Goal: Find contact information: Obtain details needed to contact an individual or organization

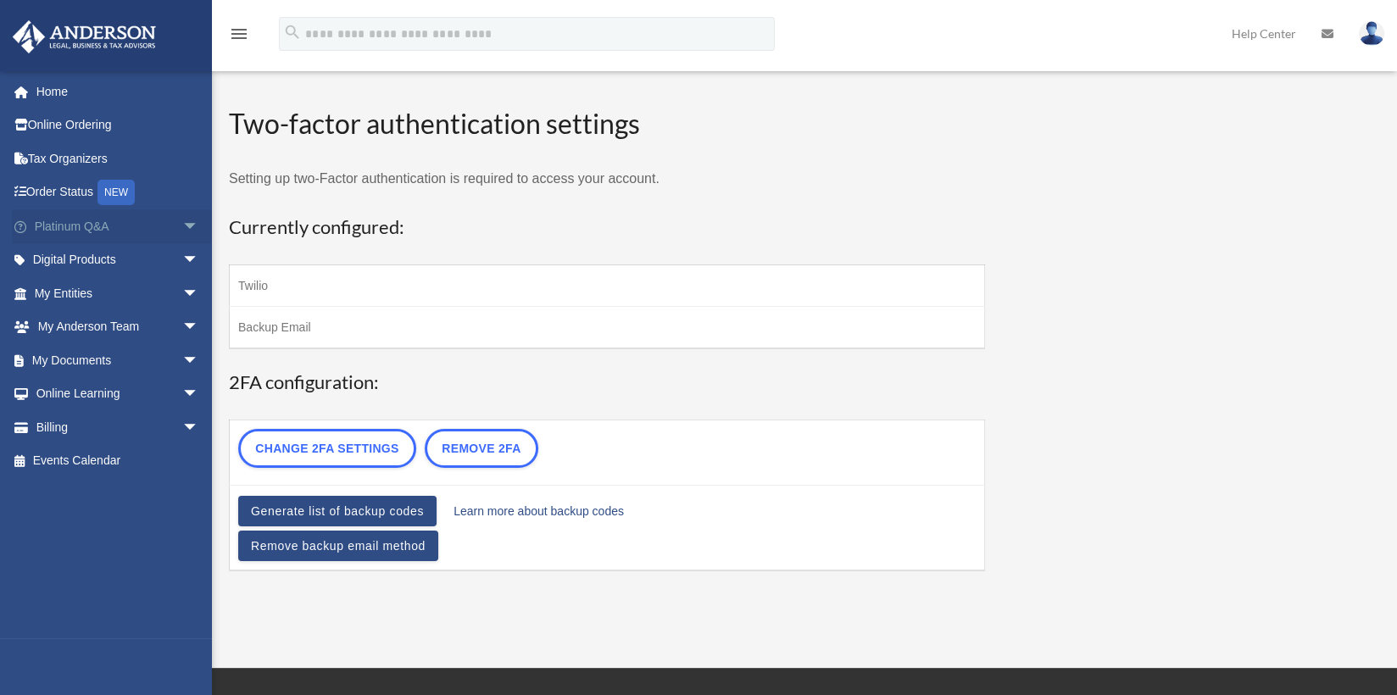
click at [154, 222] on link "Platinum Q&A arrow_drop_down" at bounding box center [118, 226] width 213 height 34
click at [182, 223] on span "arrow_drop_down" at bounding box center [199, 226] width 34 height 35
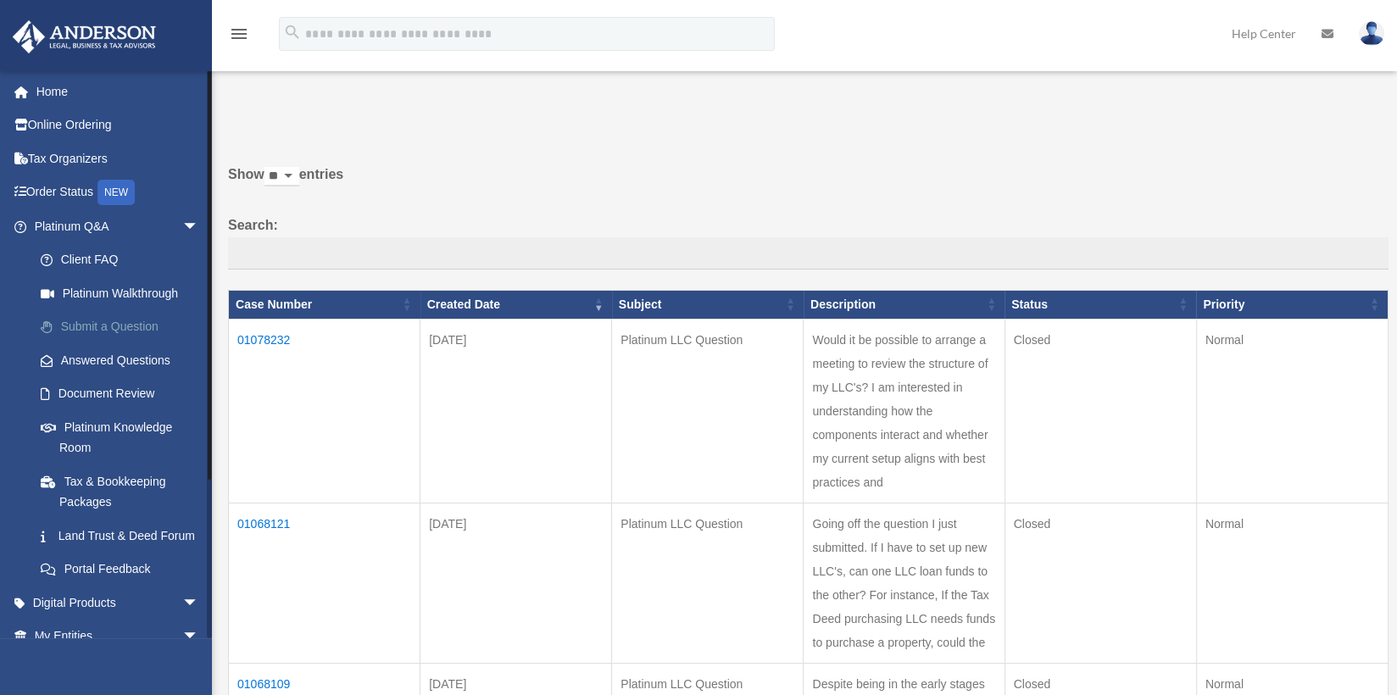
click at [141, 325] on link "Submit a Question" at bounding box center [124, 327] width 201 height 34
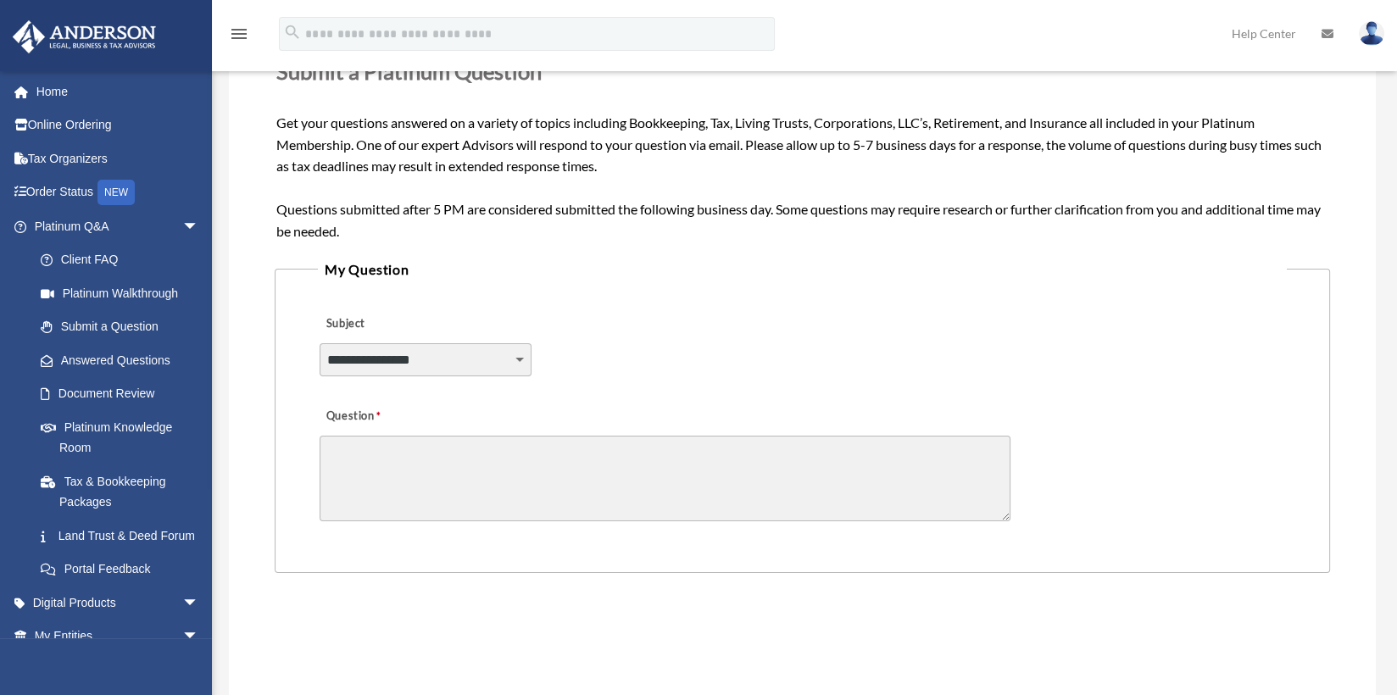
scroll to position [254, 0]
click at [515, 359] on select "**********" at bounding box center [426, 358] width 212 height 32
select select "******"
click at [320, 342] on select "**********" at bounding box center [426, 358] width 212 height 32
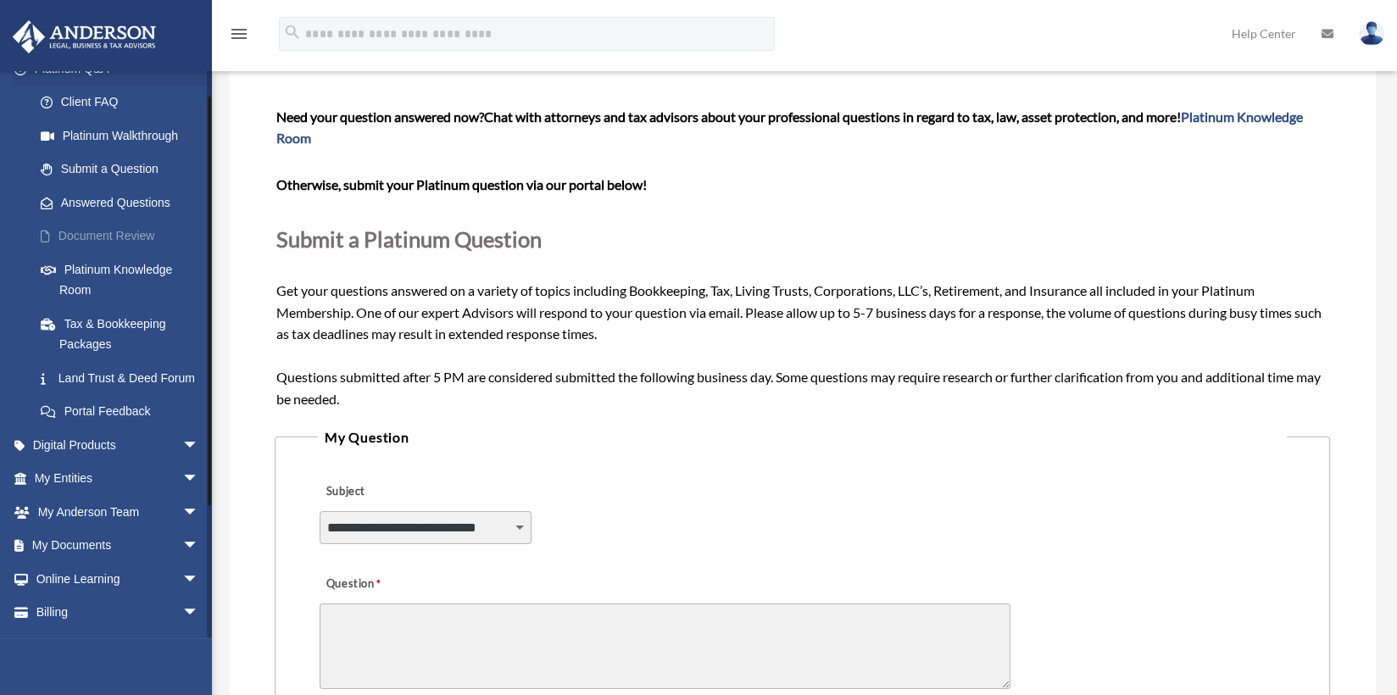
scroll to position [170, 0]
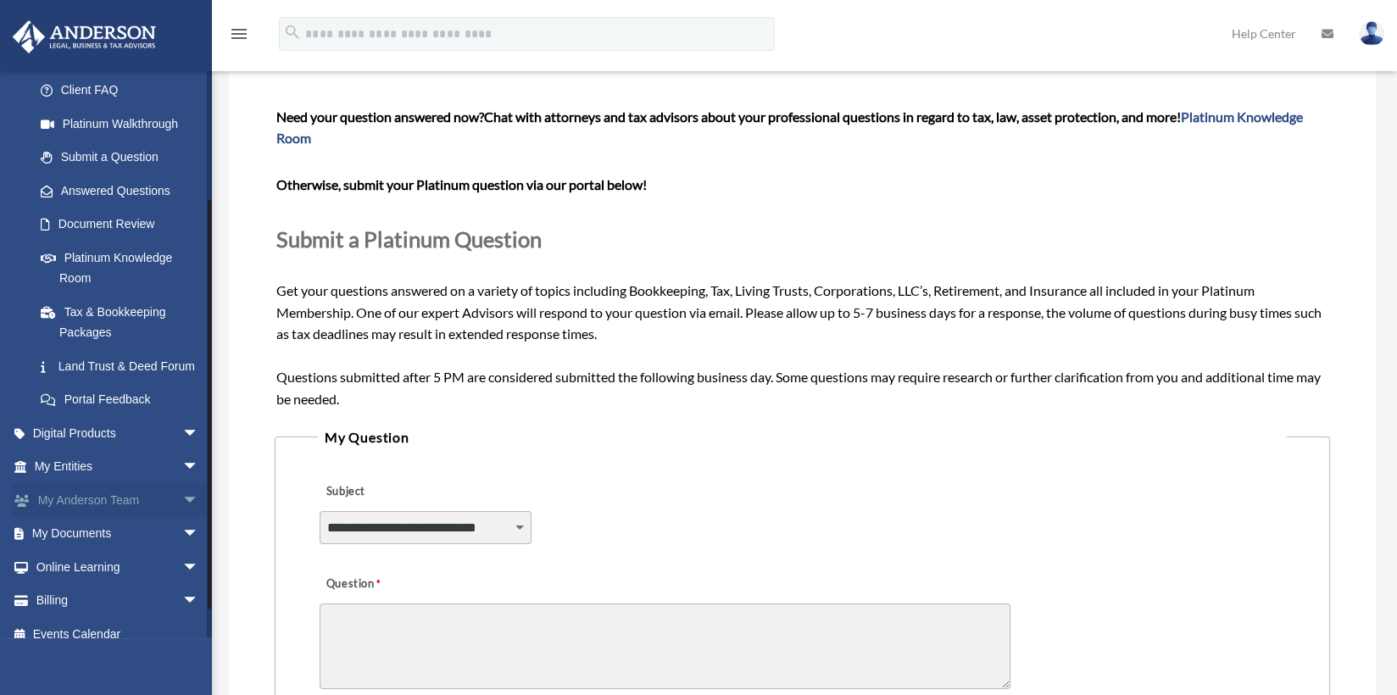
click at [182, 515] on span "arrow_drop_down" at bounding box center [199, 500] width 34 height 35
click at [154, 551] on link "My Anderson Team" at bounding box center [124, 534] width 201 height 34
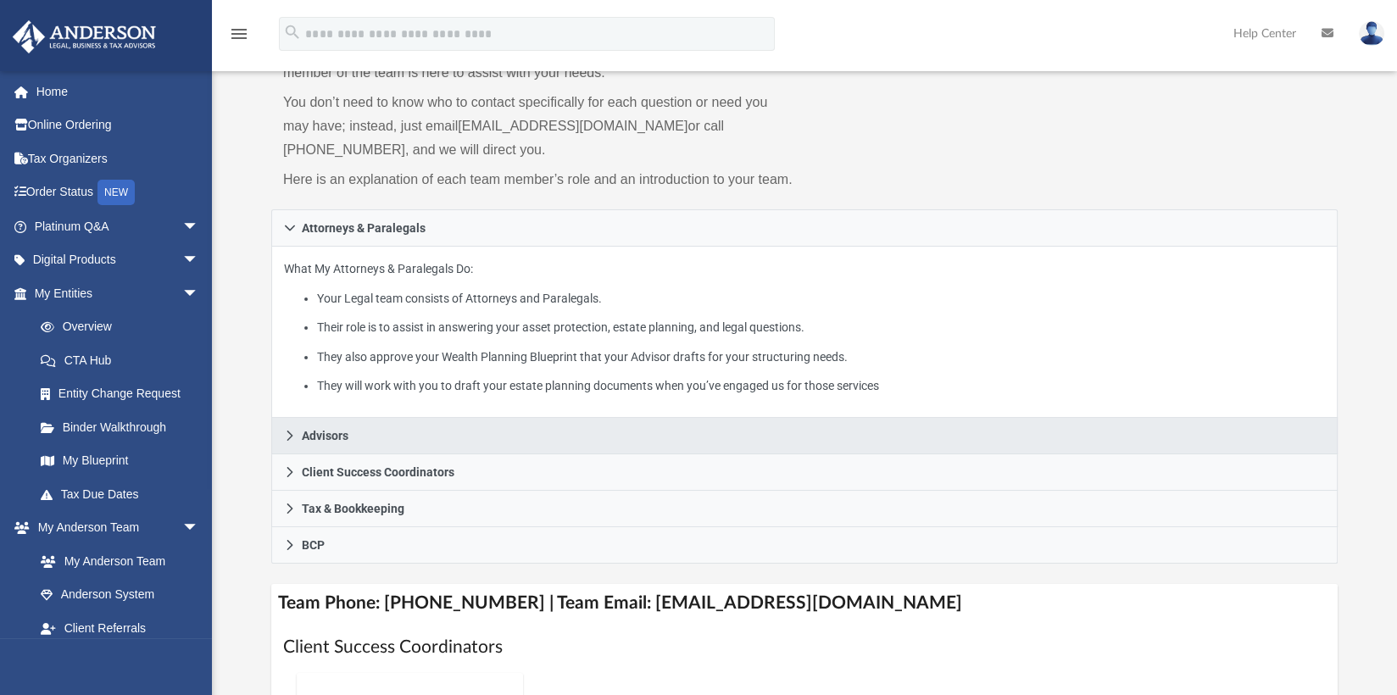
scroll to position [170, 0]
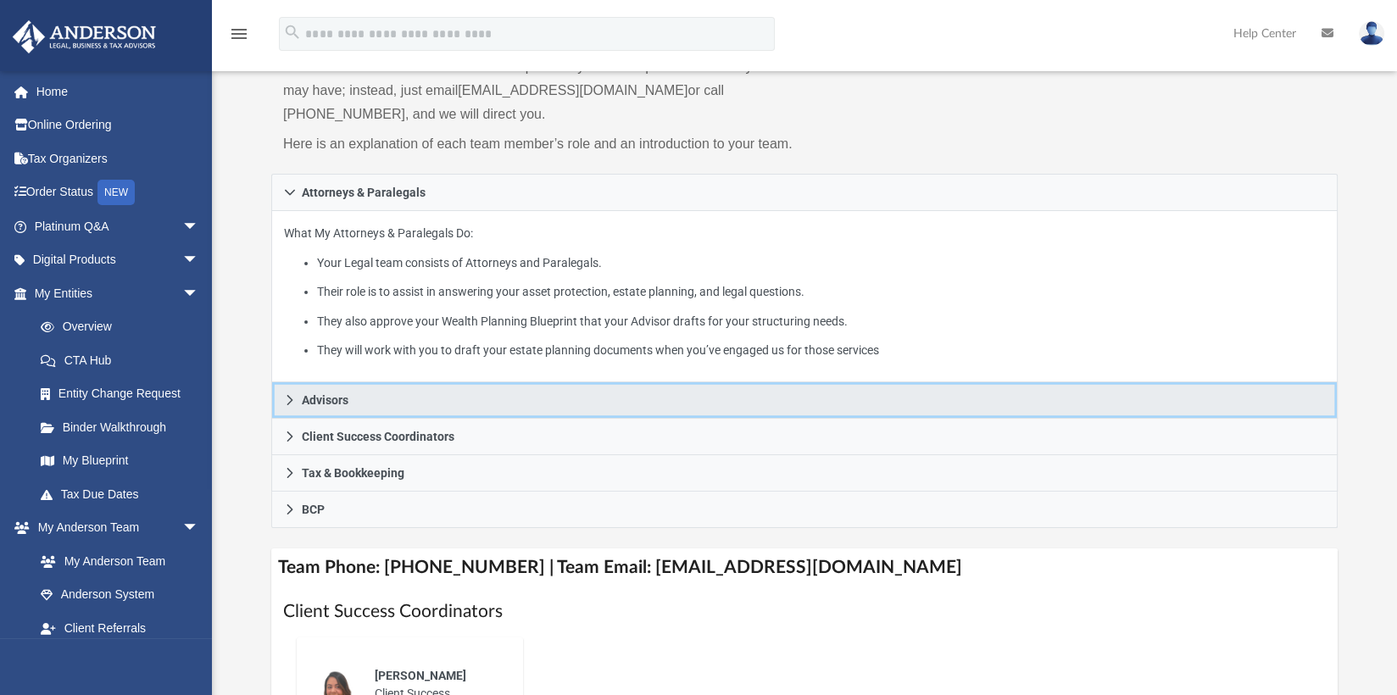
click at [594, 409] on link "Advisors" at bounding box center [804, 400] width 1066 height 36
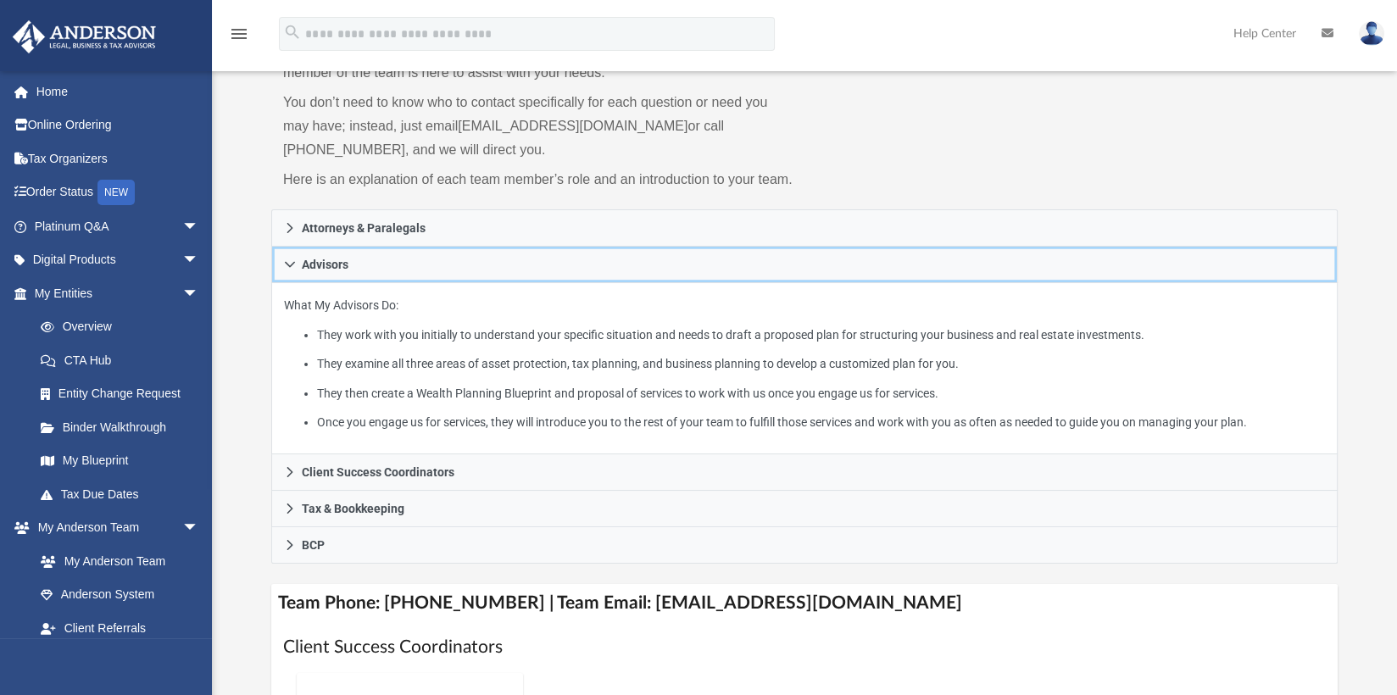
scroll to position [259, 0]
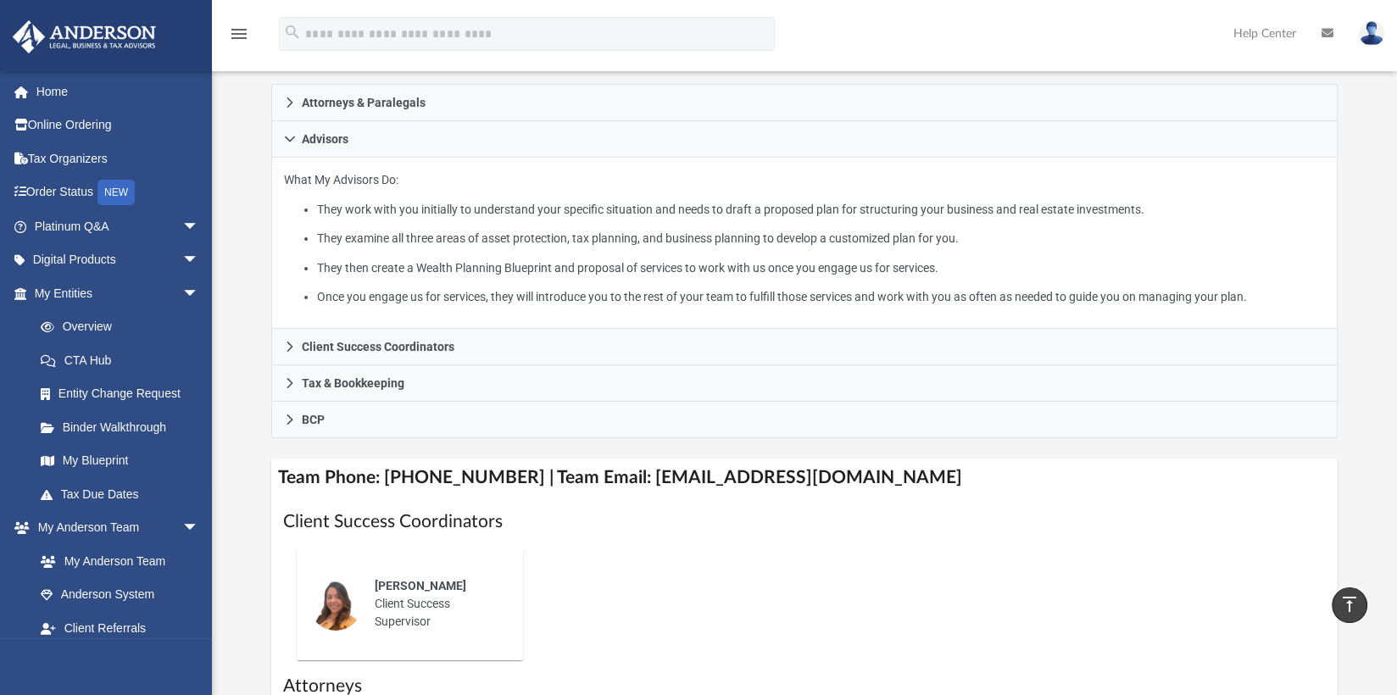
click at [707, 475] on h4 "Team Phone: [PHONE_NUMBER] | Team Email: [EMAIL_ADDRESS][DOMAIN_NAME]" at bounding box center [804, 478] width 1066 height 38
drag, startPoint x: 618, startPoint y: 477, endPoint x: 876, endPoint y: 475, distance: 258.5
click at [876, 475] on h4 "Team Phone: [PHONE_NUMBER] | Team Email: [EMAIL_ADDRESS][DOMAIN_NAME]" at bounding box center [804, 478] width 1066 height 38
drag, startPoint x: 876, startPoint y: 475, endPoint x: 837, endPoint y: 478, distance: 39.1
click at [837, 478] on h4 "Team Phone: [PHONE_NUMBER] | Team Email: [EMAIL_ADDRESS][DOMAIN_NAME]" at bounding box center [804, 478] width 1066 height 38
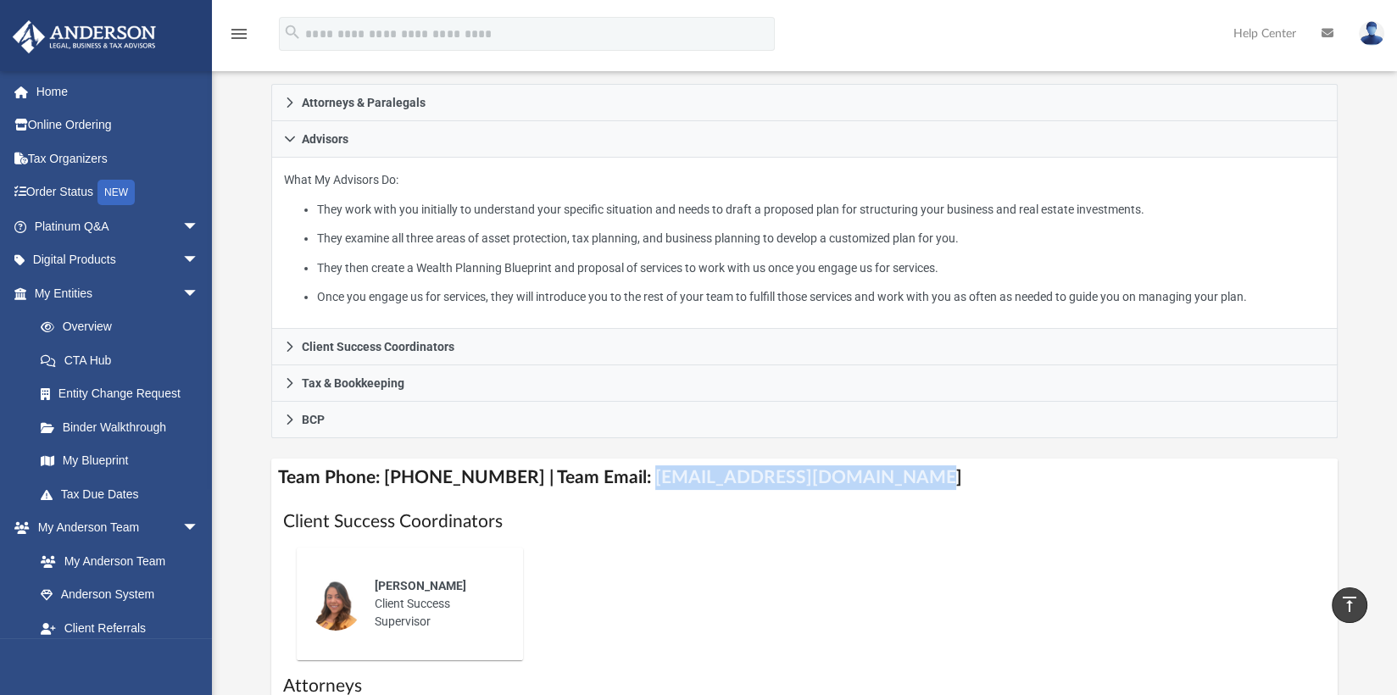
copy h4 "[EMAIL_ADDRESS][DOMAIN_NAME]"
